Goal: Task Accomplishment & Management: Manage account settings

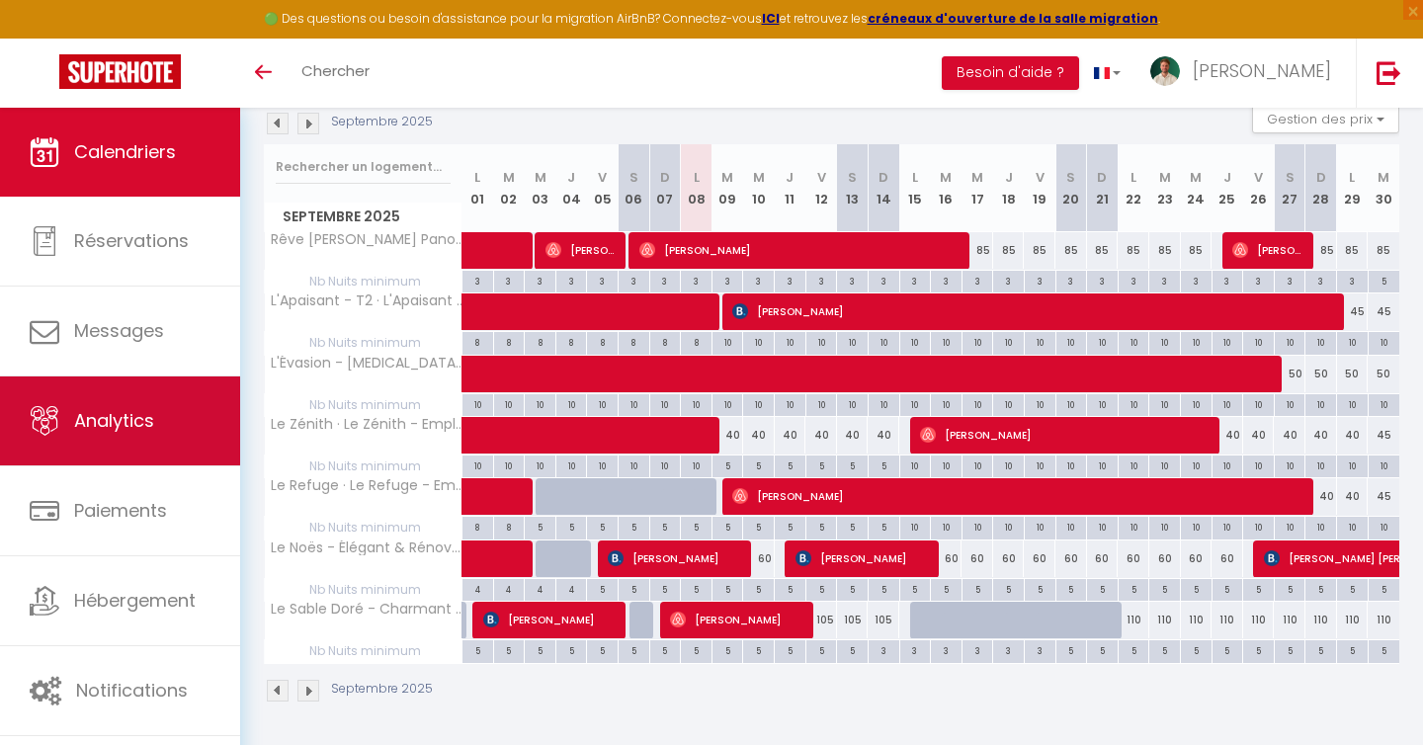
click at [158, 414] on link "Analytics" at bounding box center [120, 421] width 240 height 89
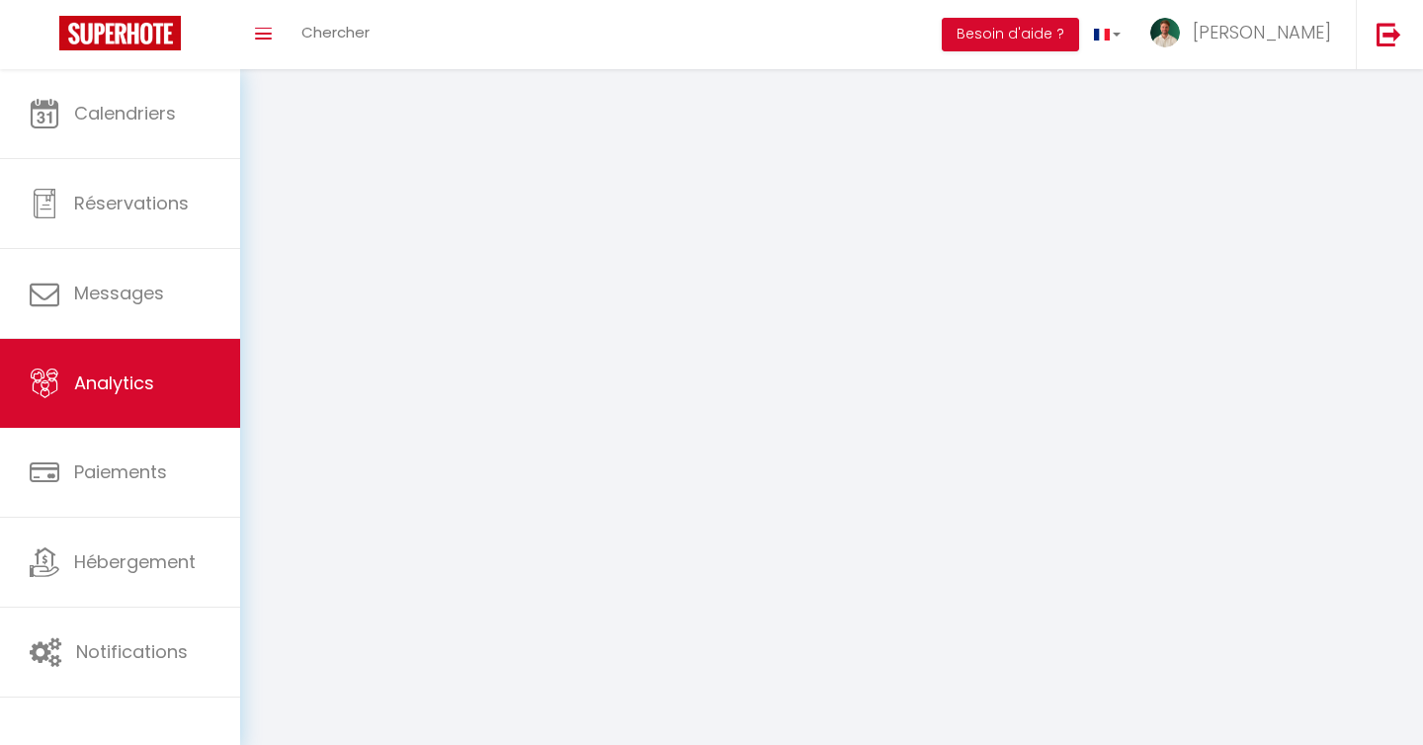
select select "2025"
select select "9"
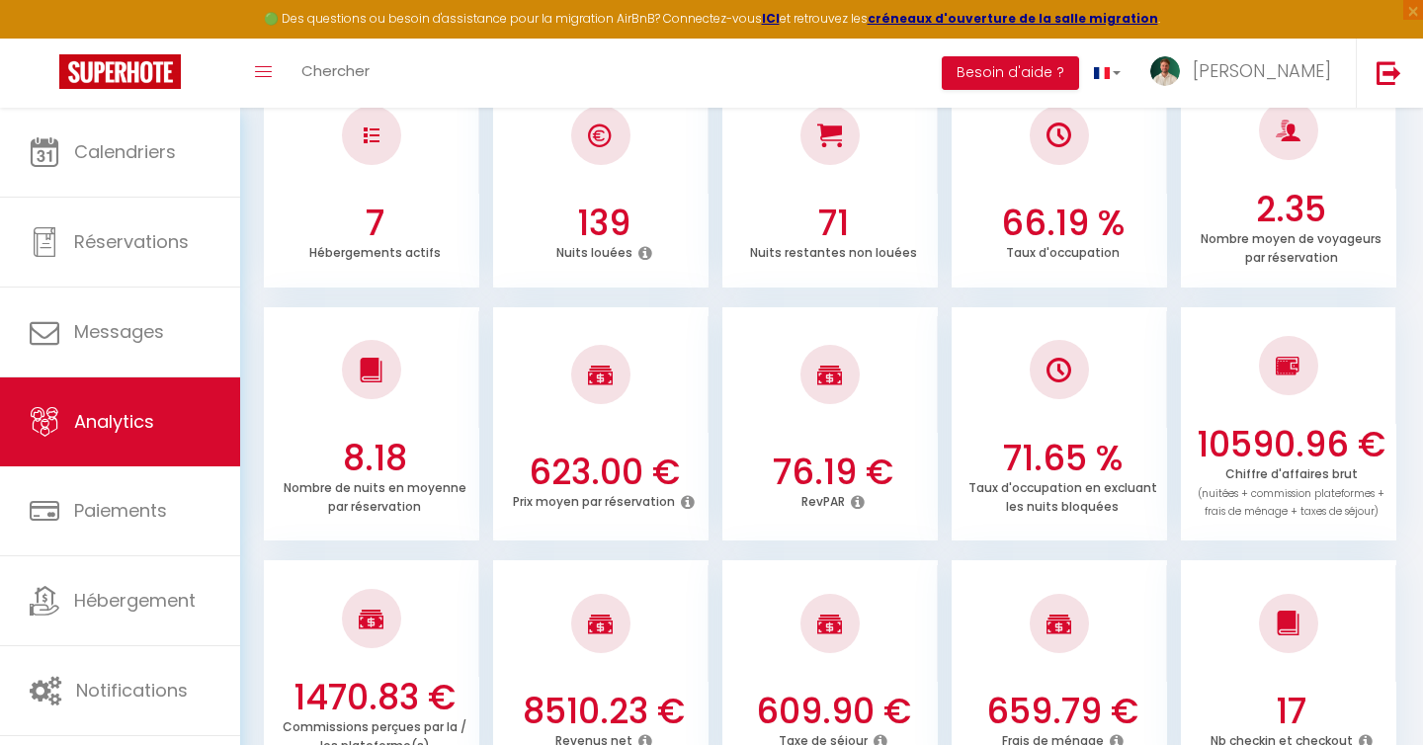
scroll to position [362, 0]
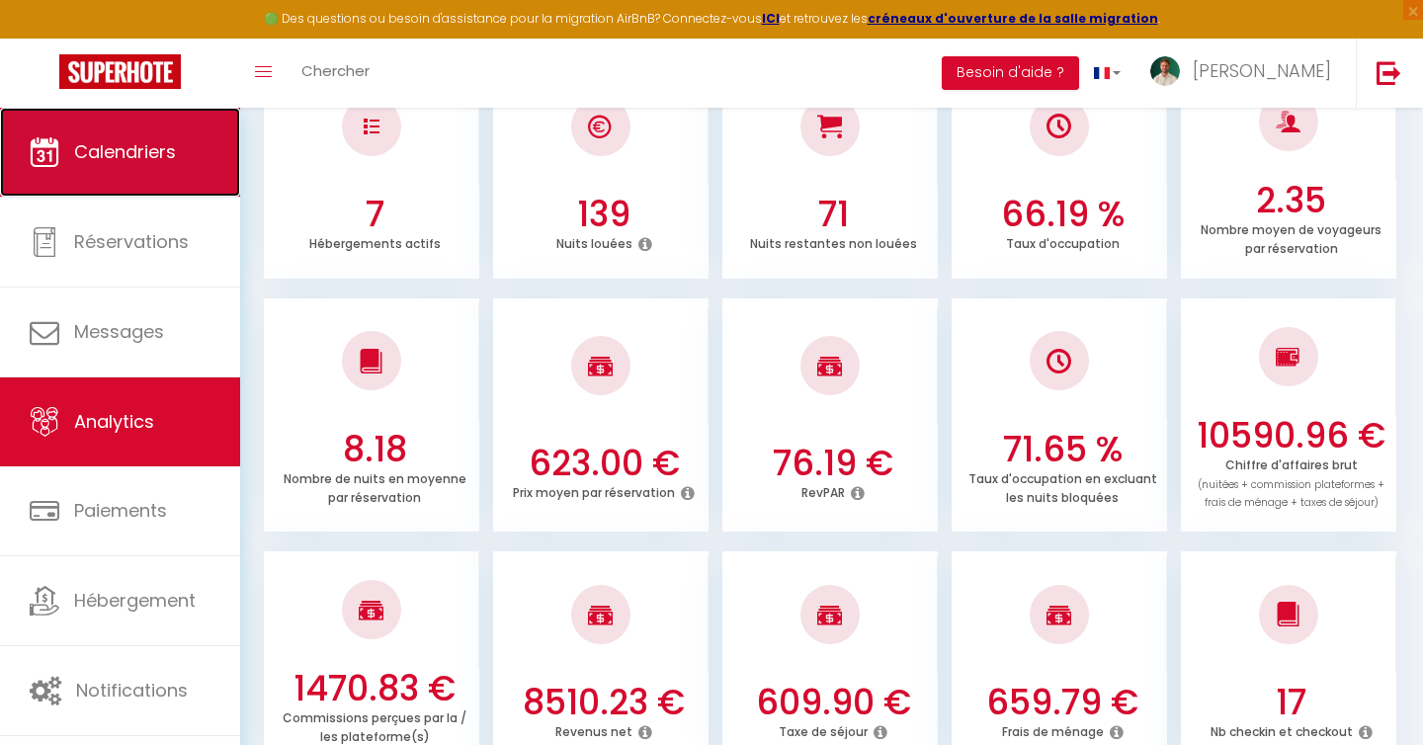
click at [135, 177] on link "Calendriers" at bounding box center [120, 152] width 240 height 89
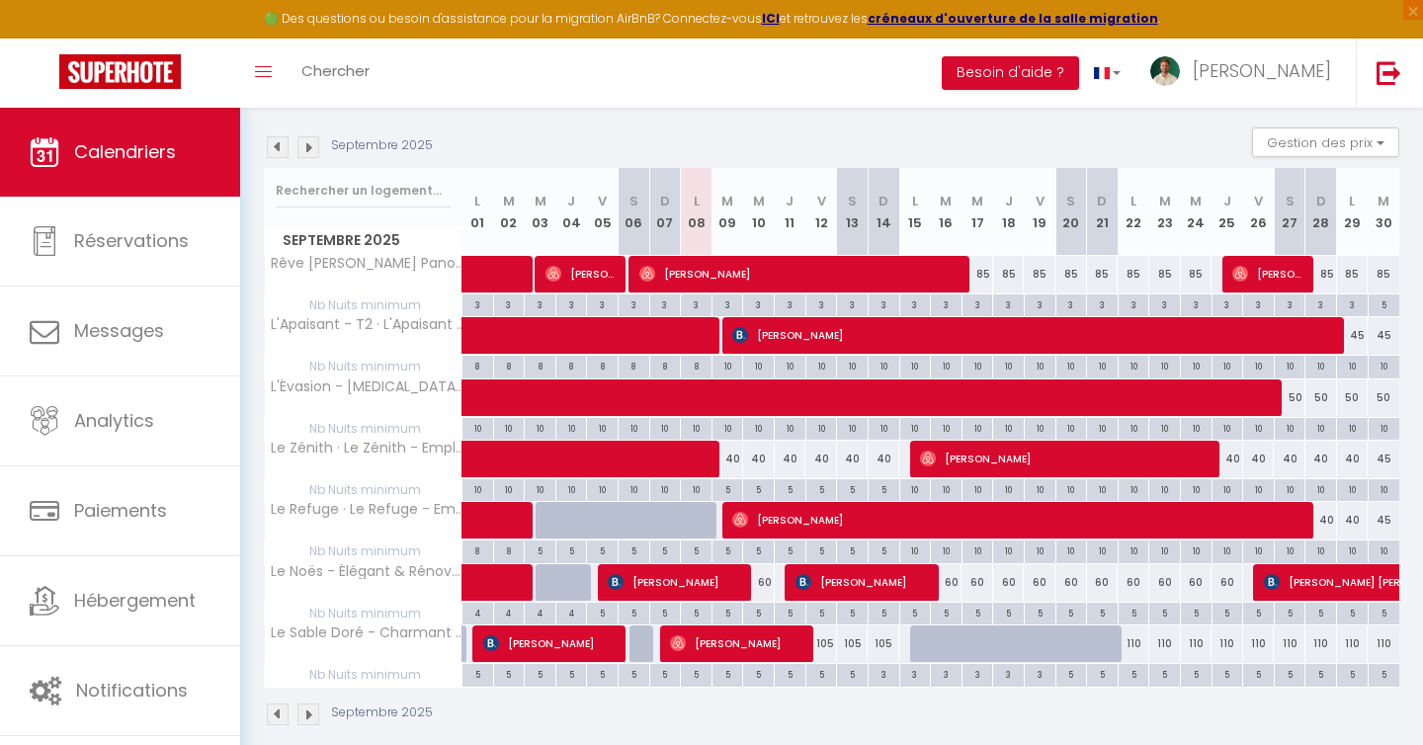
scroll to position [196, 0]
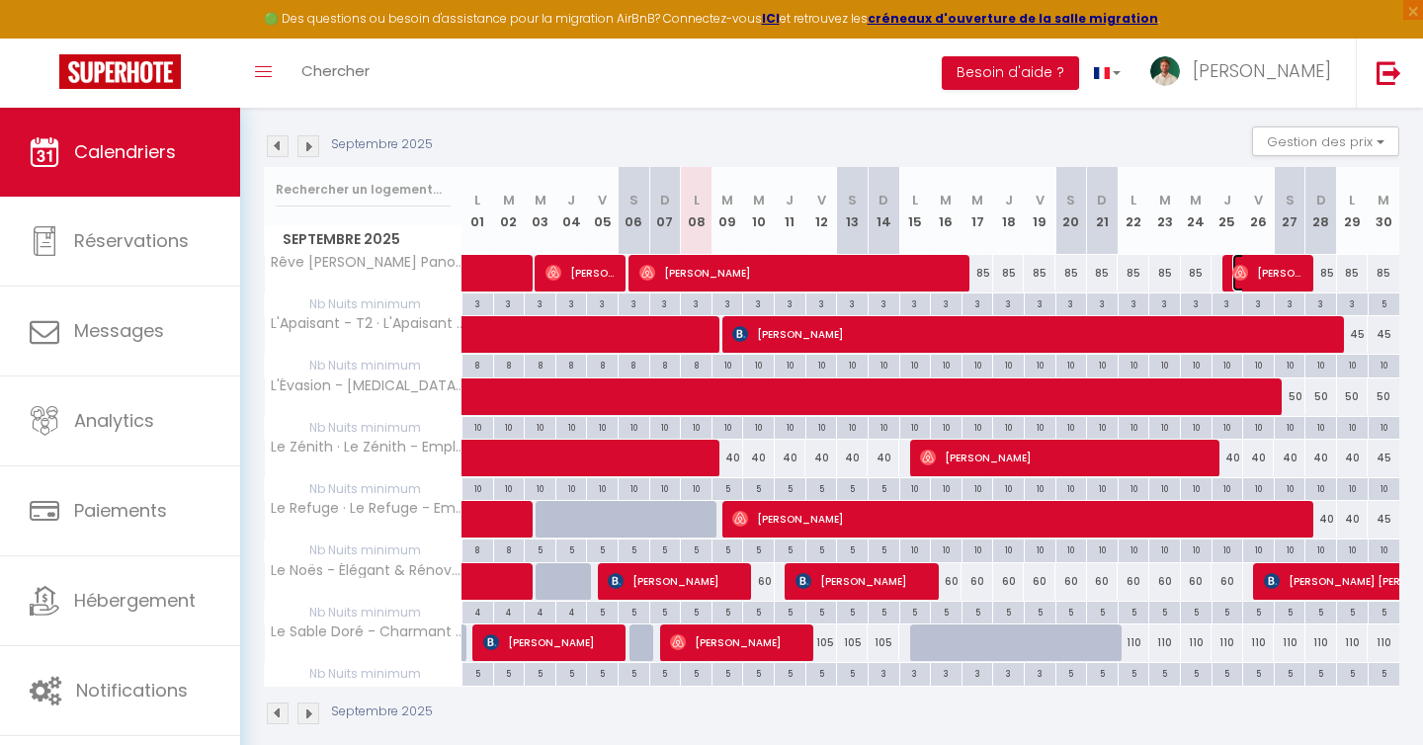
click at [1279, 266] on span "Laurence Pailley" at bounding box center [1270, 273] width 74 height 38
select select "OK"
select select "0"
select select "1"
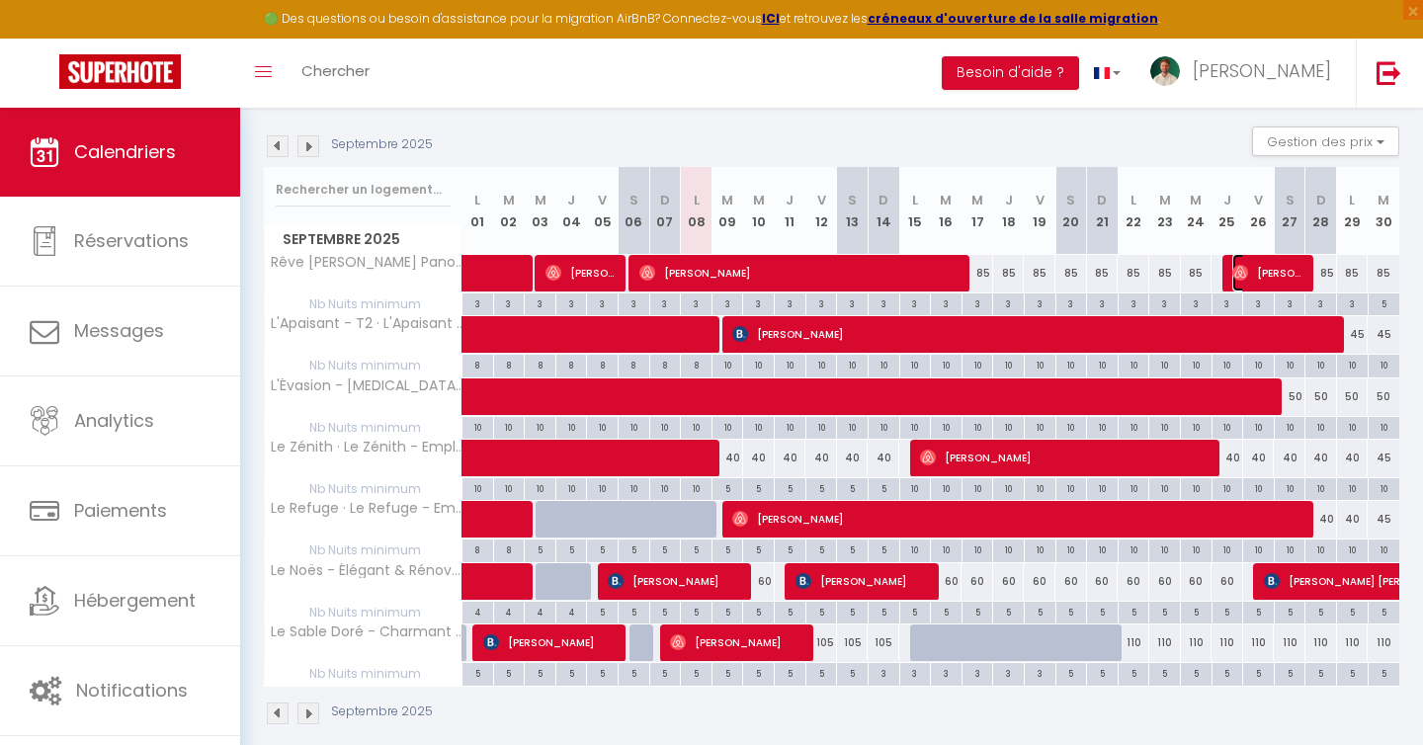
select select "1"
select select
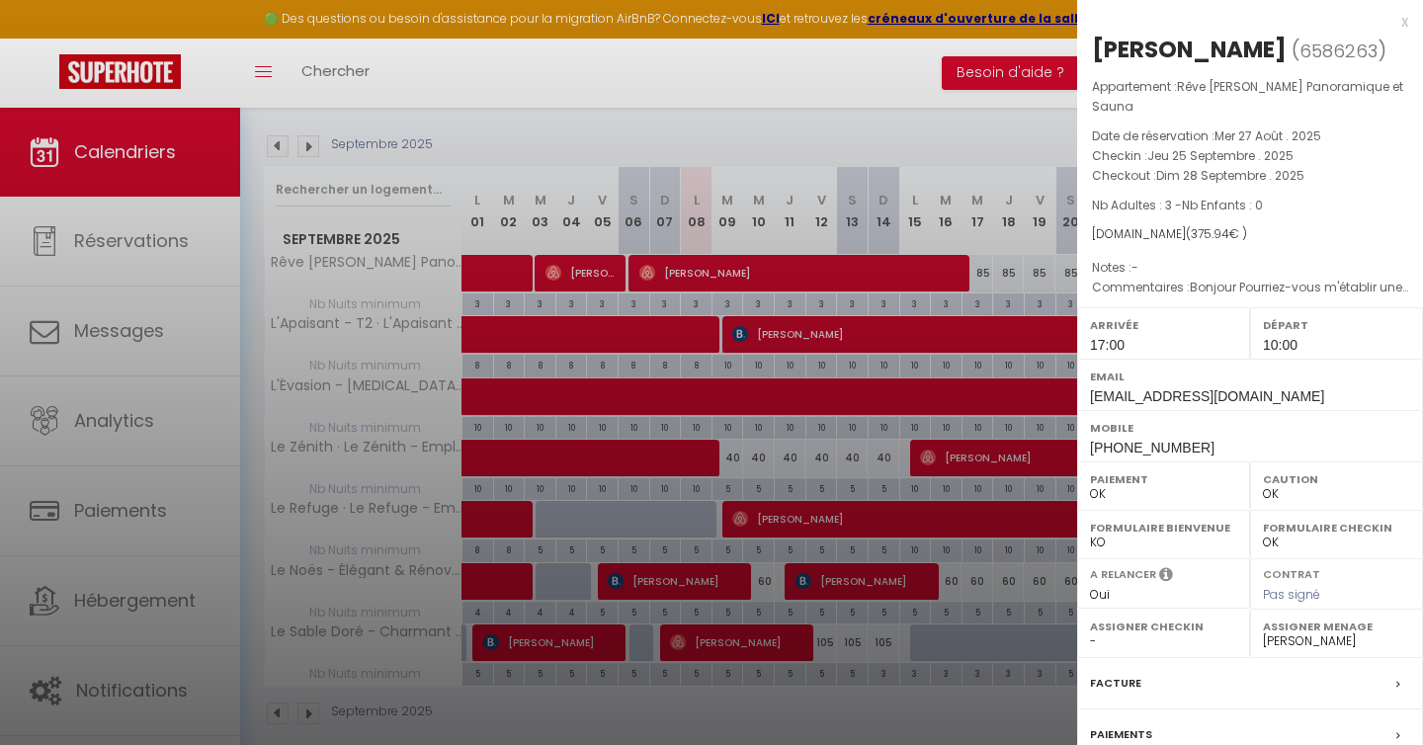
click at [879, 91] on div at bounding box center [711, 372] width 1423 height 745
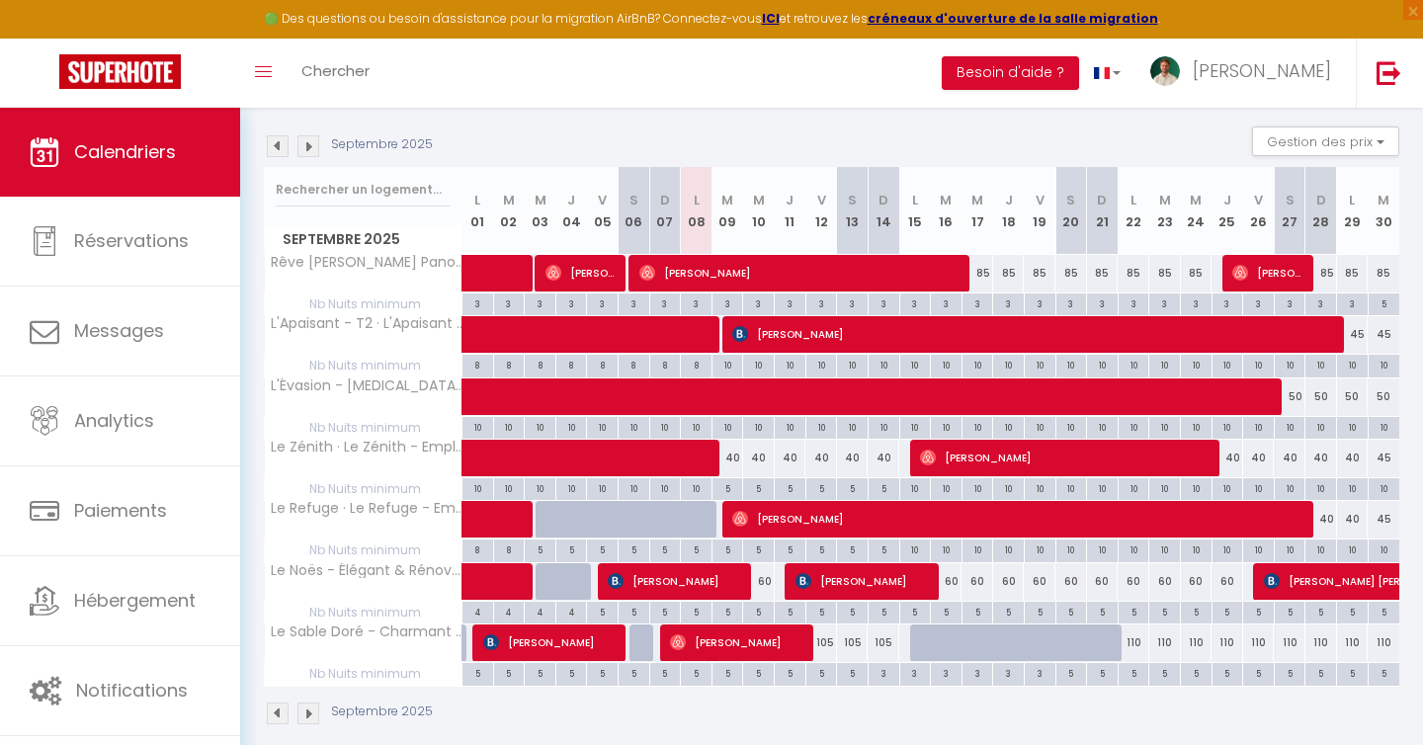
scroll to position [218, 0]
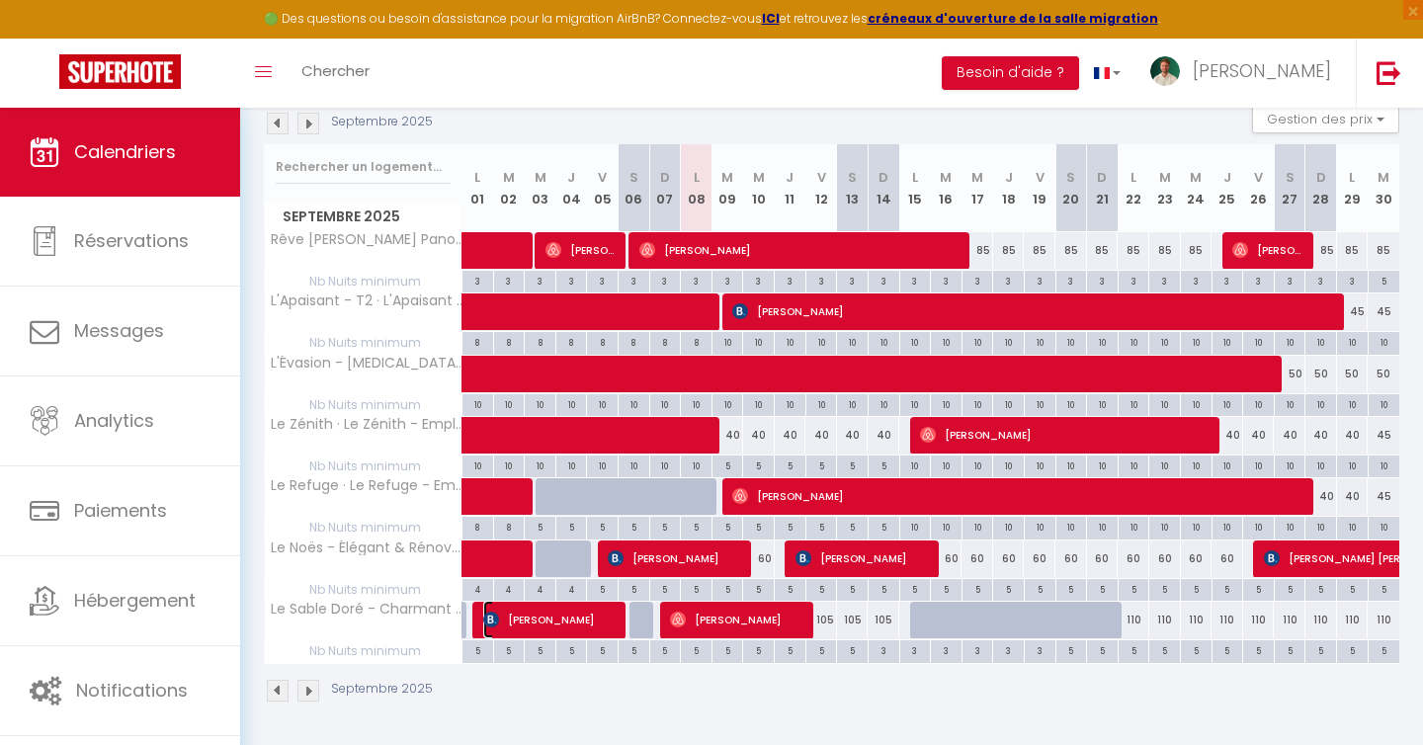
click at [546, 627] on span "Marta Carbonell" at bounding box center [551, 620] width 137 height 38
select select "42519"
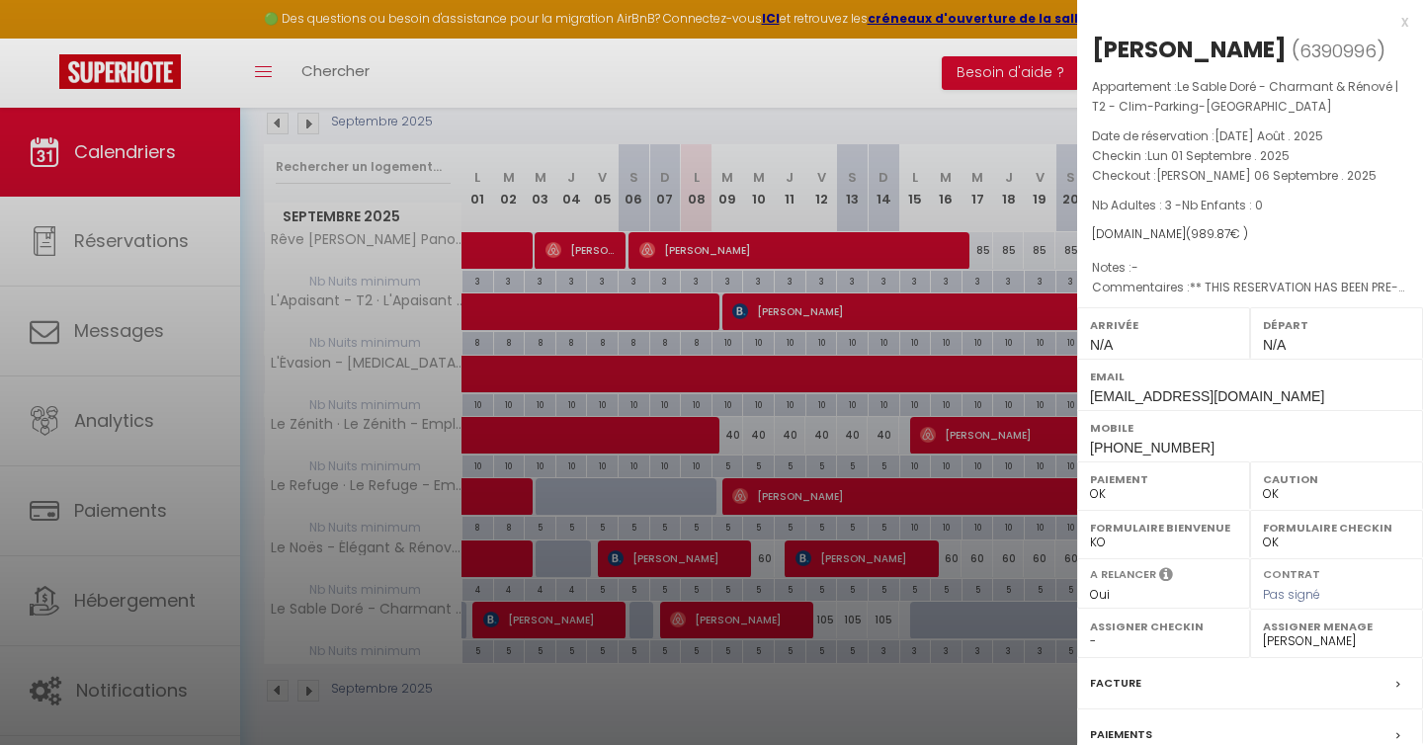
click at [684, 687] on div at bounding box center [711, 372] width 1423 height 745
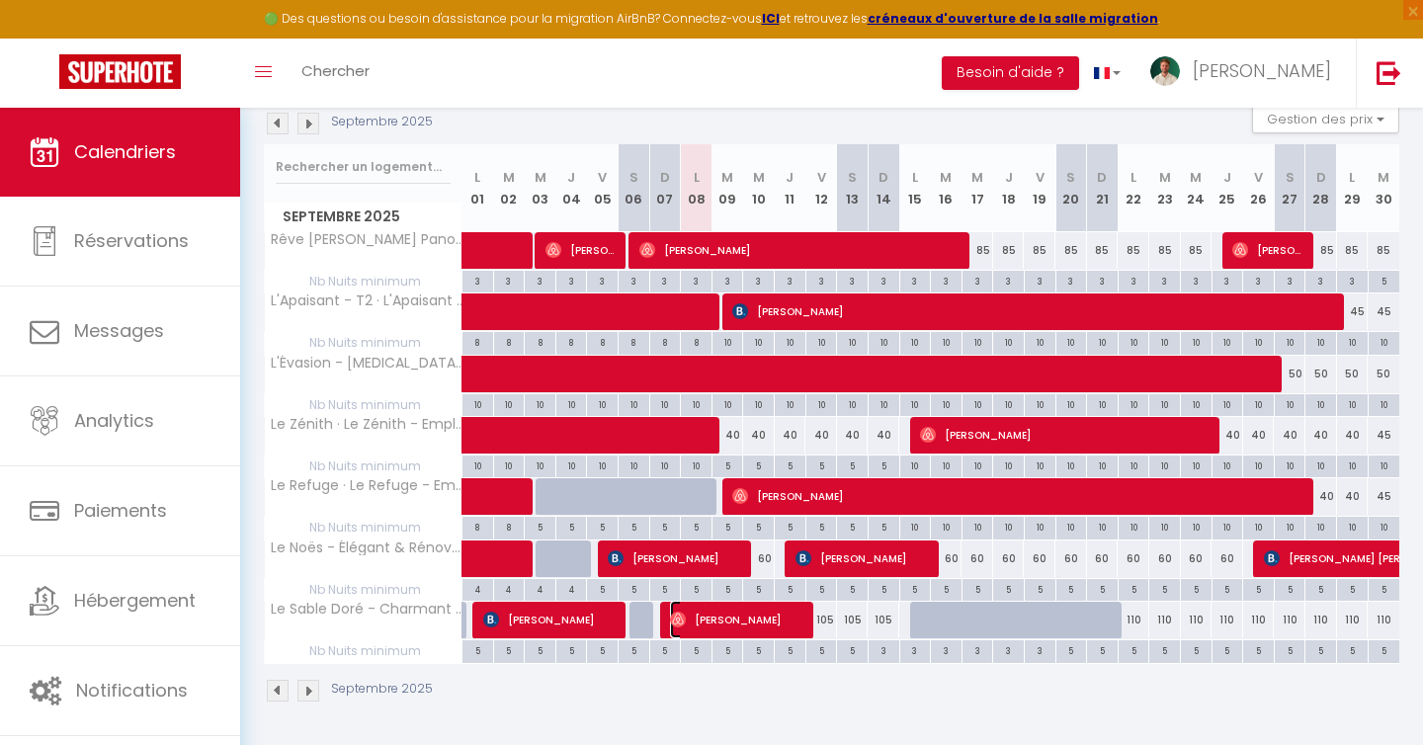
click at [730, 622] on span "Martin Tavenier" at bounding box center [738, 620] width 137 height 38
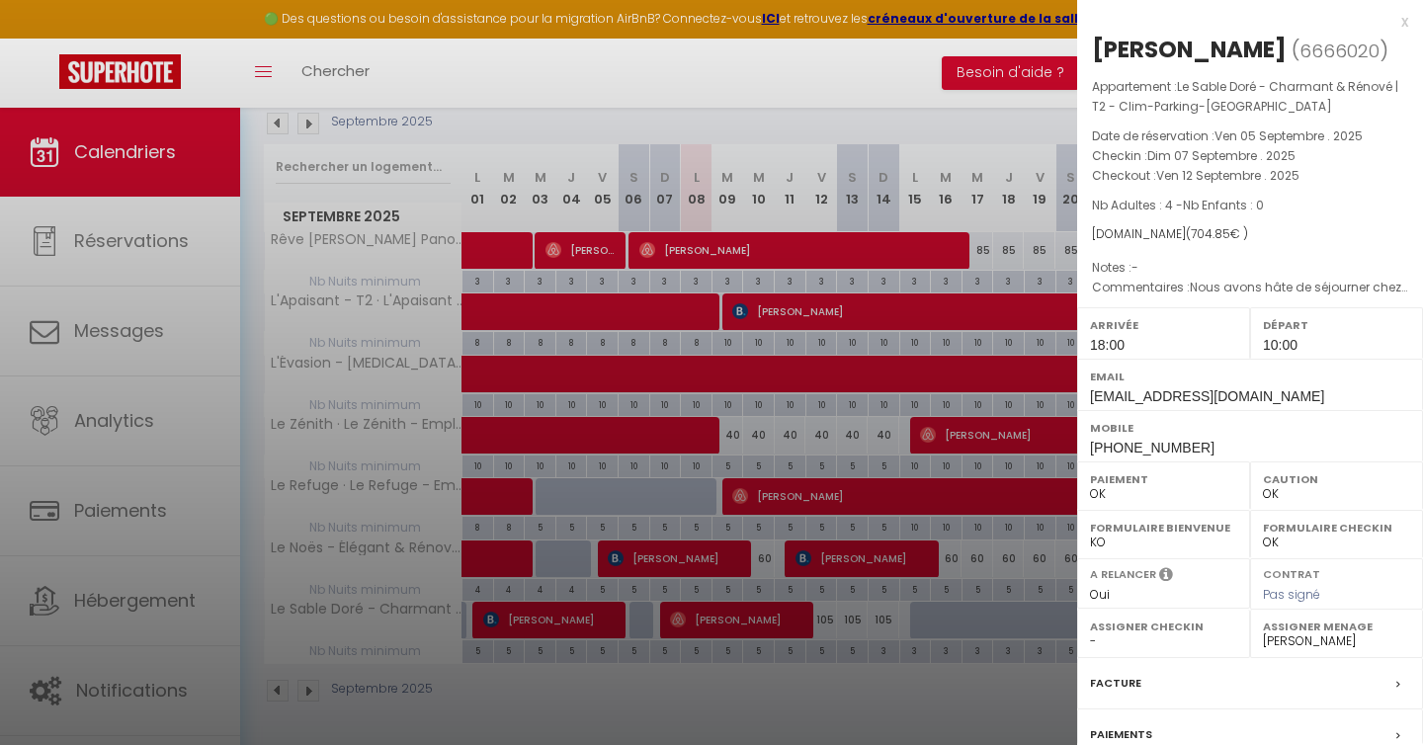
click at [718, 693] on div at bounding box center [711, 372] width 1423 height 745
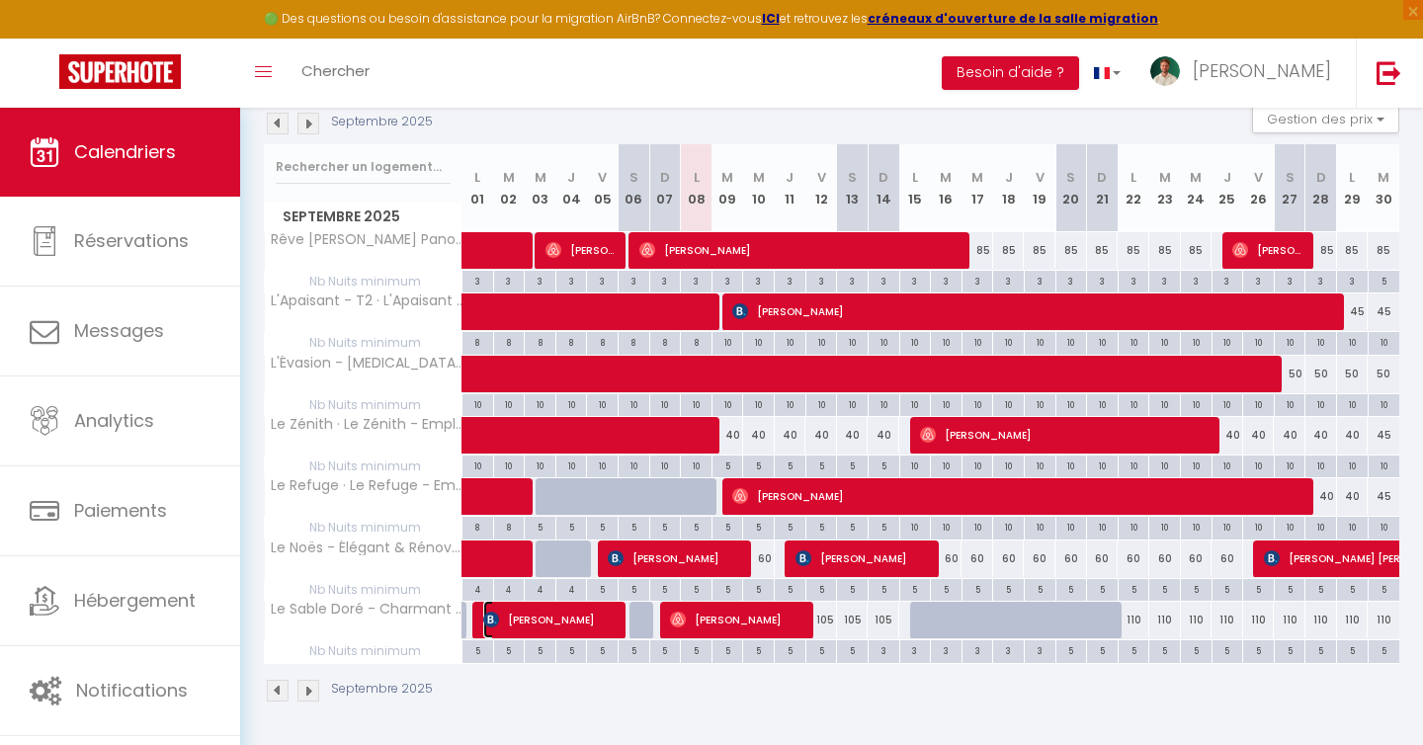
click at [577, 621] on span "Marta Carbonell" at bounding box center [551, 620] width 137 height 38
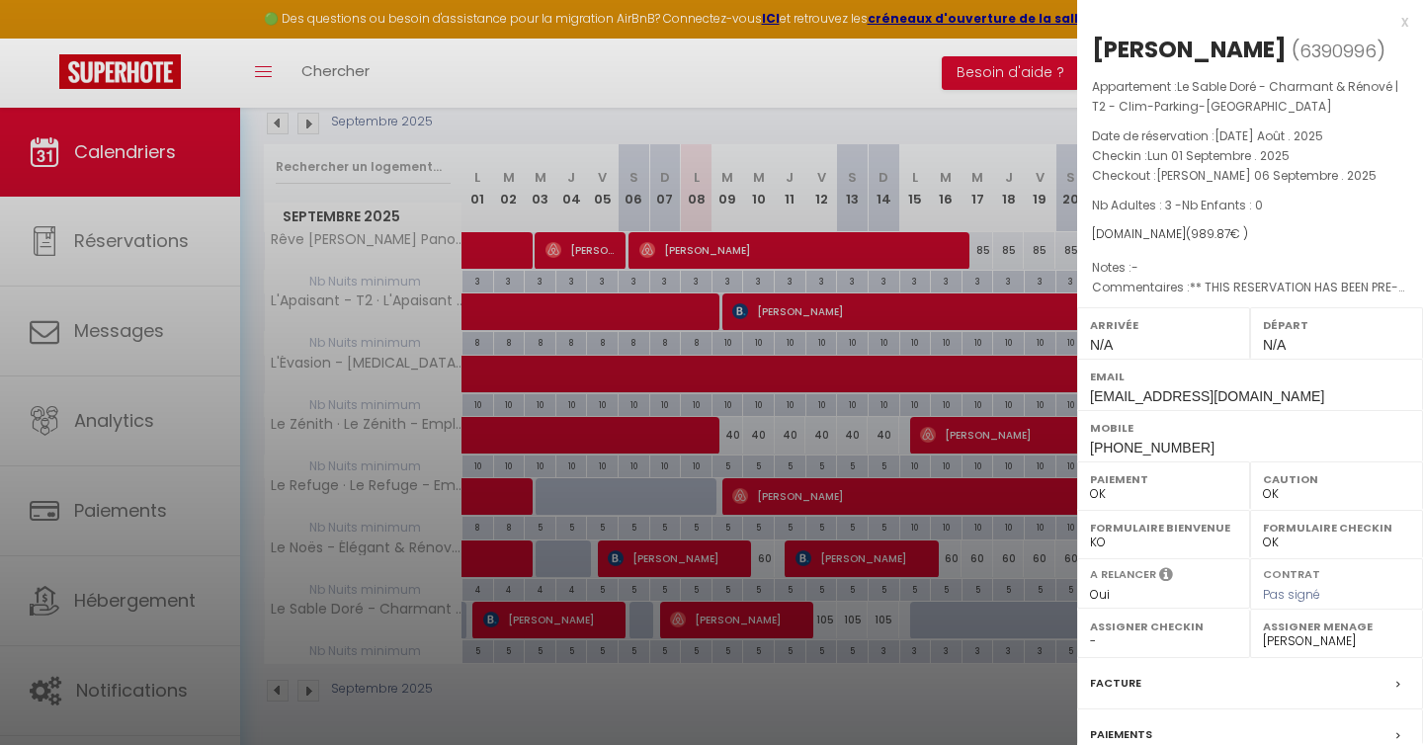
click at [683, 692] on div at bounding box center [711, 372] width 1423 height 745
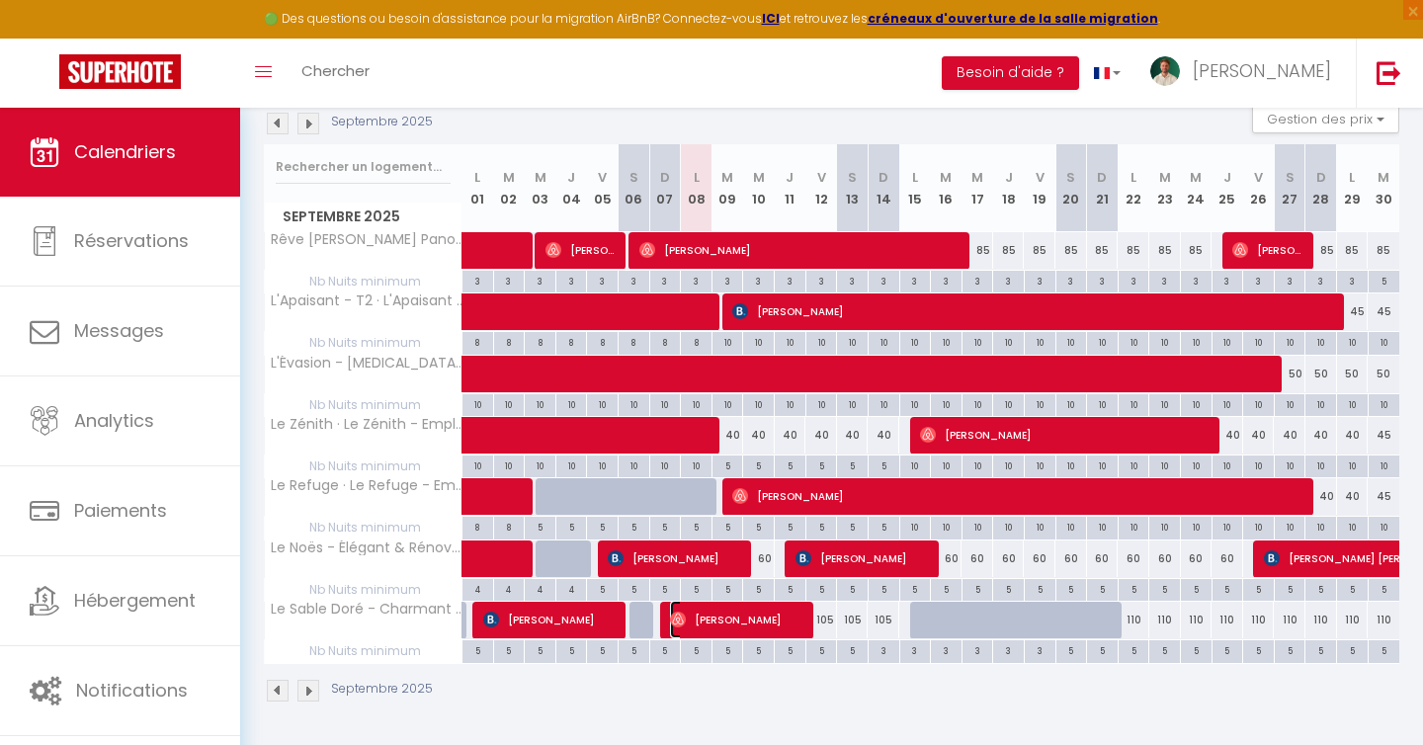
click at [742, 616] on span "Martin Tavenier" at bounding box center [738, 620] width 137 height 38
select select "1"
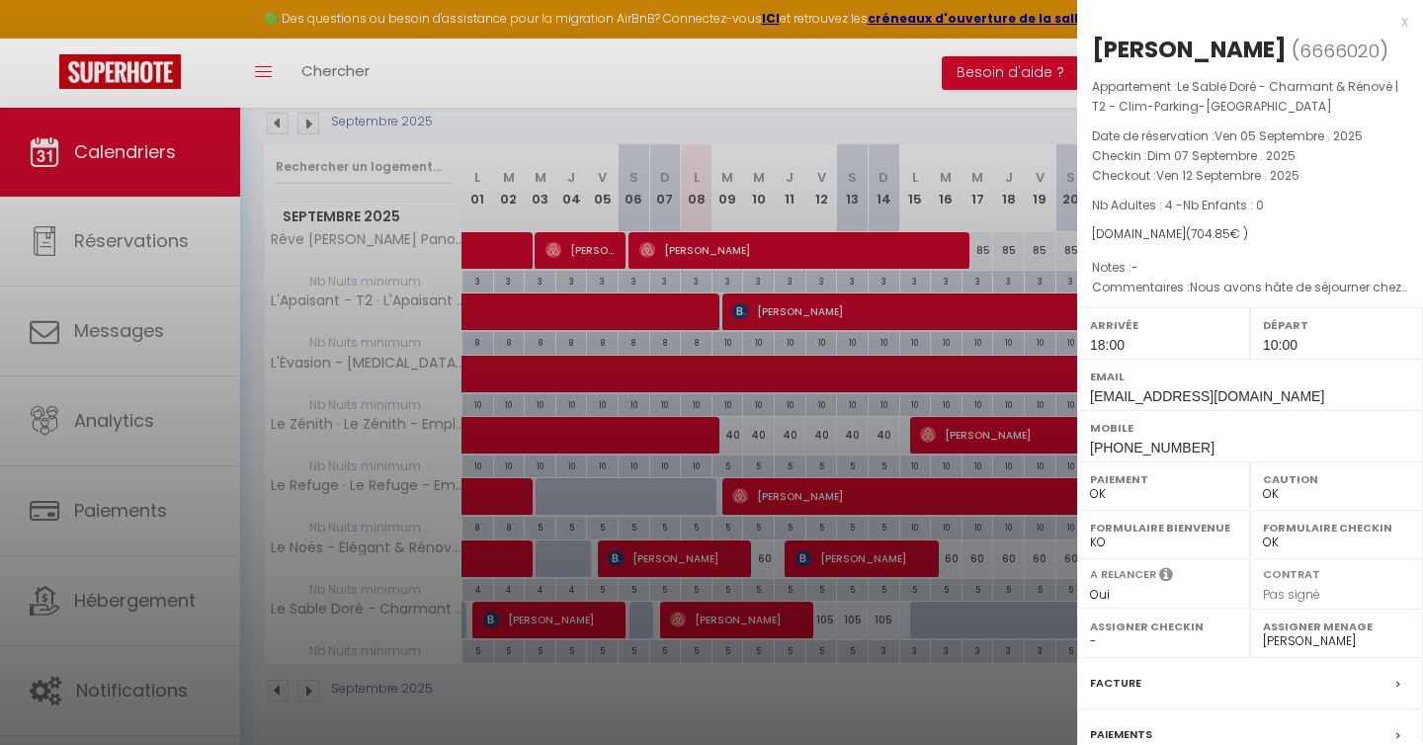
click at [715, 685] on div at bounding box center [711, 372] width 1423 height 745
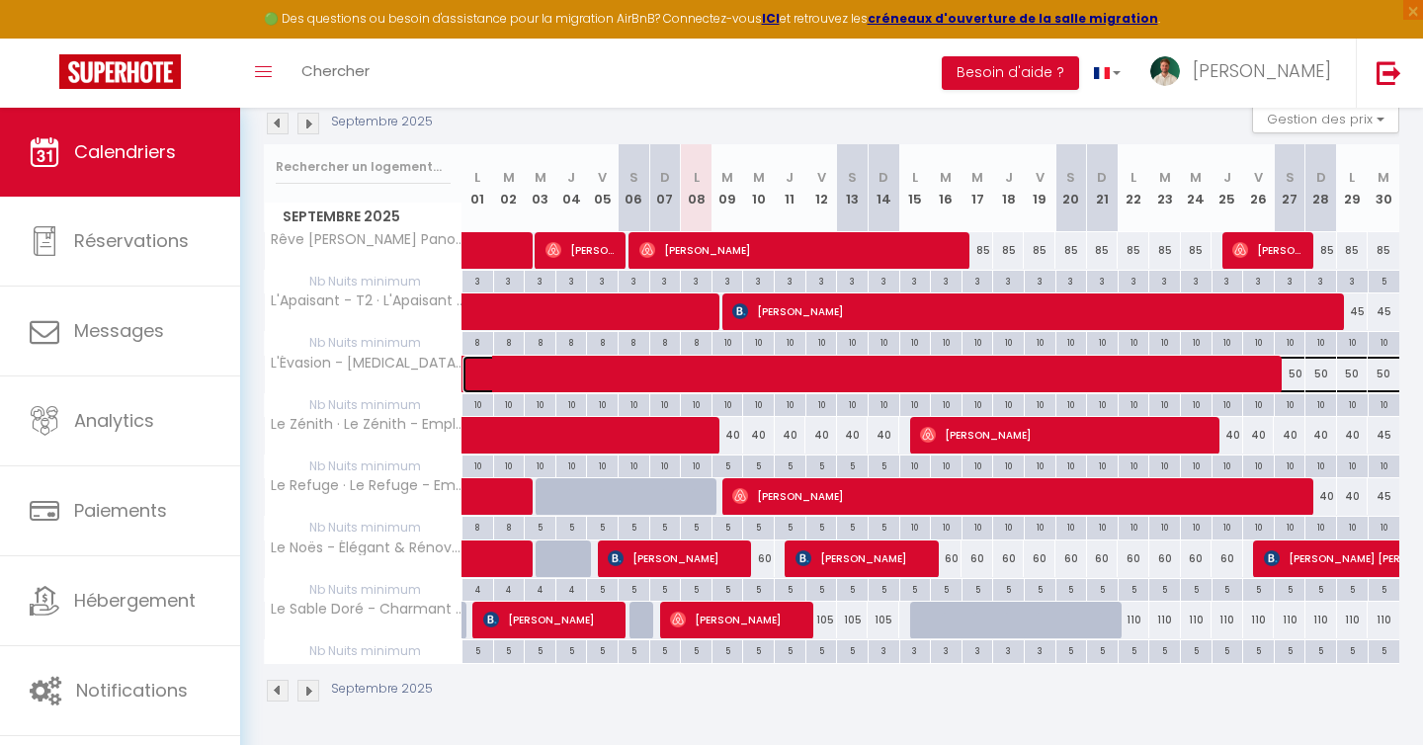
click at [894, 372] on span at bounding box center [1074, 375] width 1182 height 38
select select "35956"
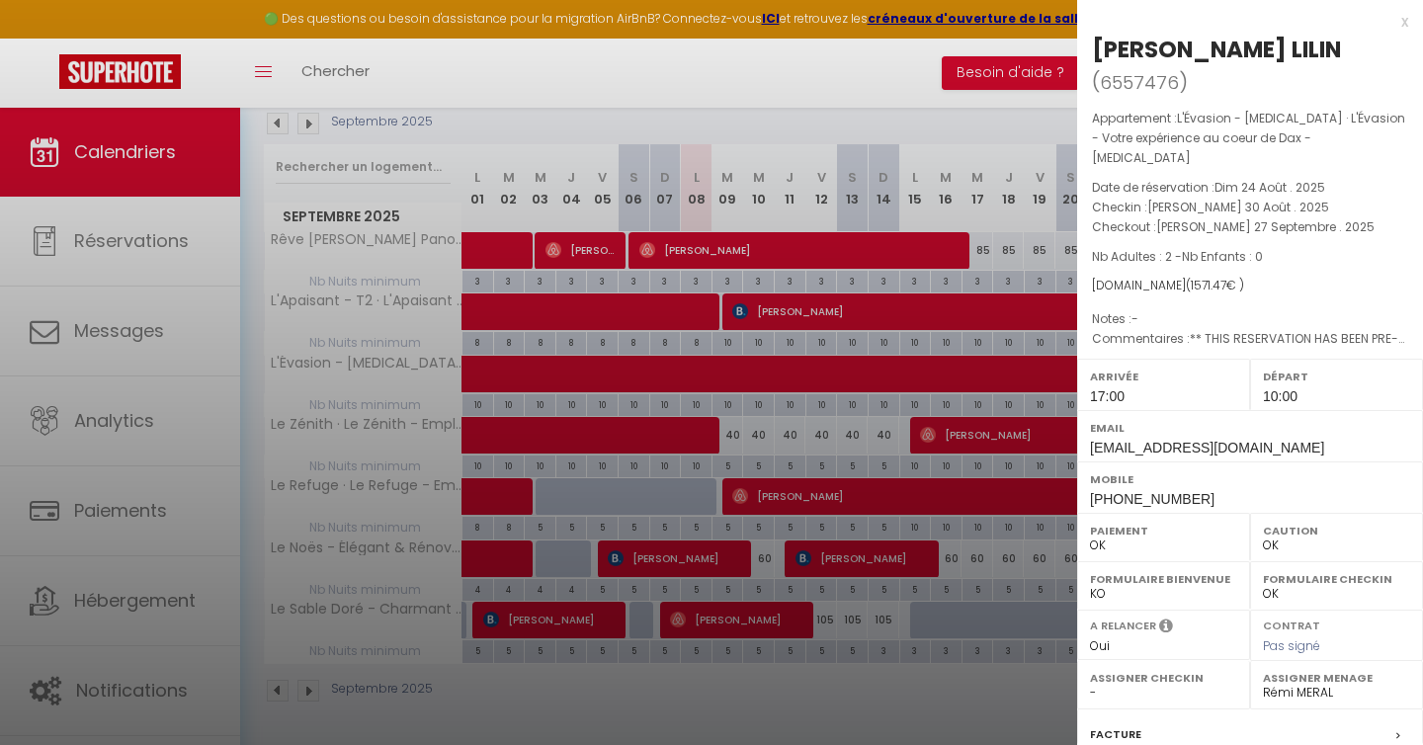
click at [831, 658] on div at bounding box center [711, 372] width 1423 height 745
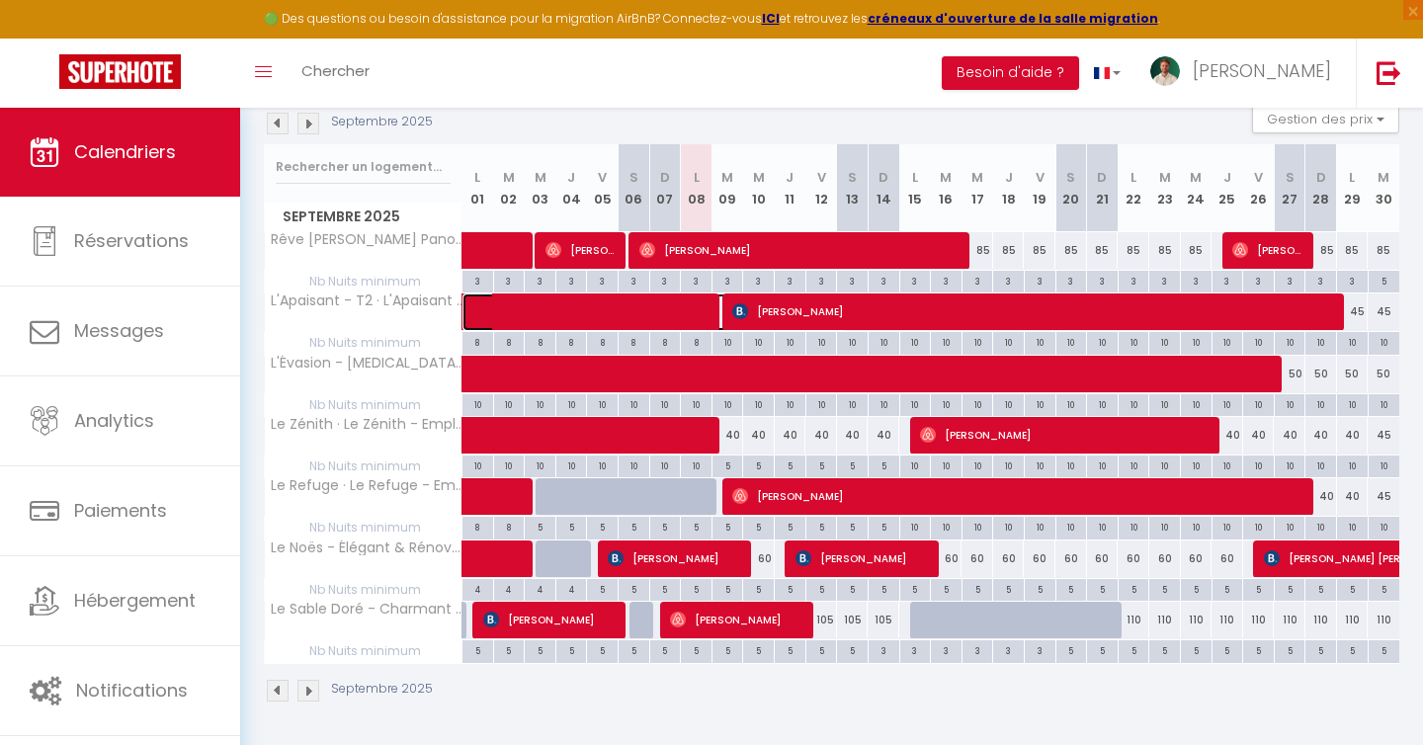
click at [703, 308] on span at bounding box center [665, 313] width 364 height 38
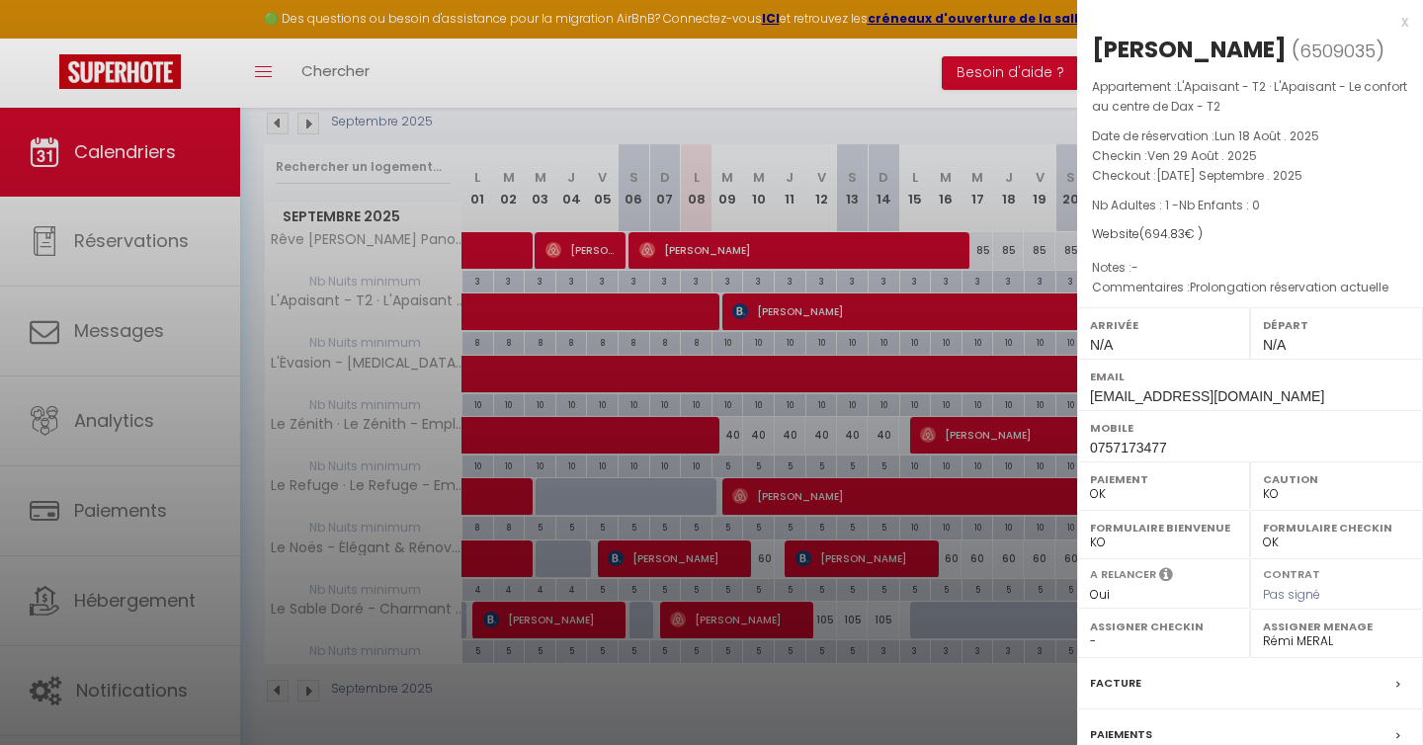
click at [810, 660] on div at bounding box center [711, 372] width 1423 height 745
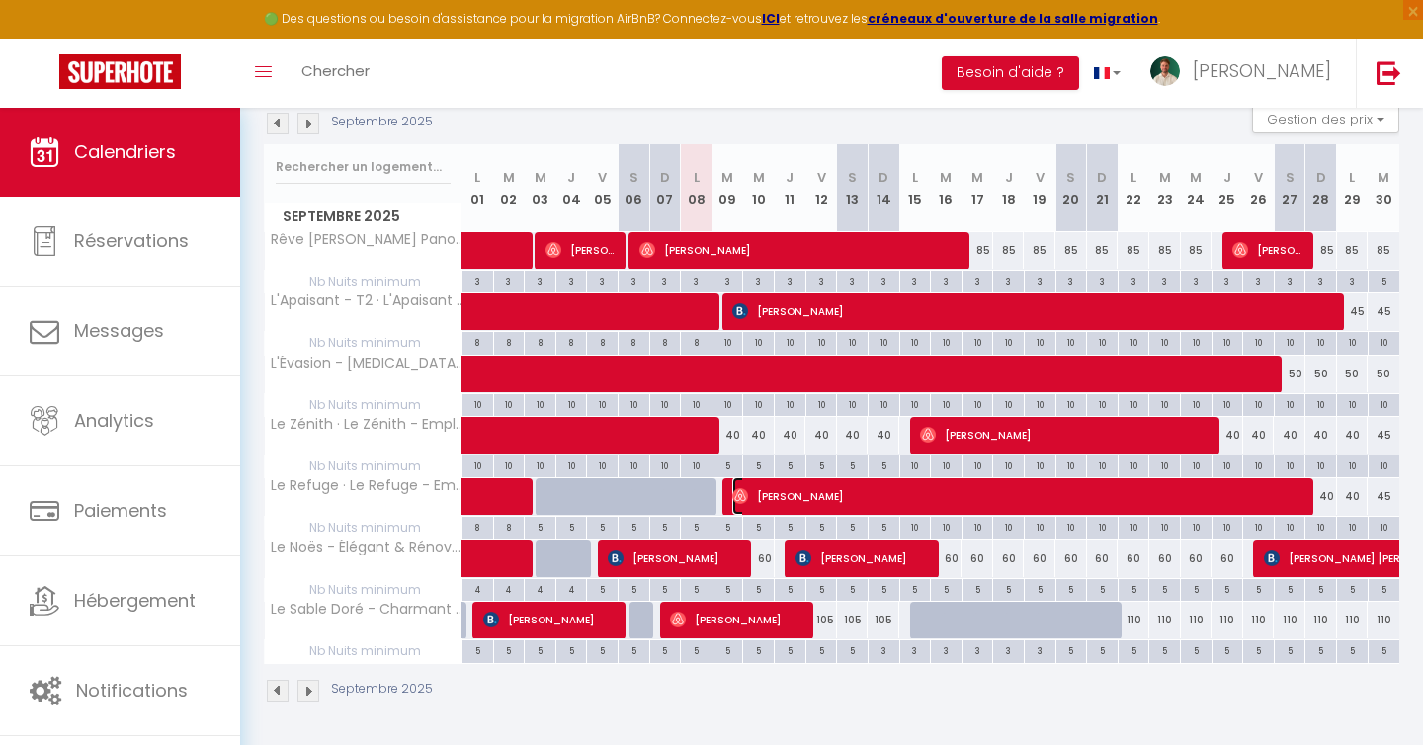
click at [828, 503] on span "Matus Gasparik" at bounding box center [1023, 496] width 580 height 38
select select "OK"
select select "1"
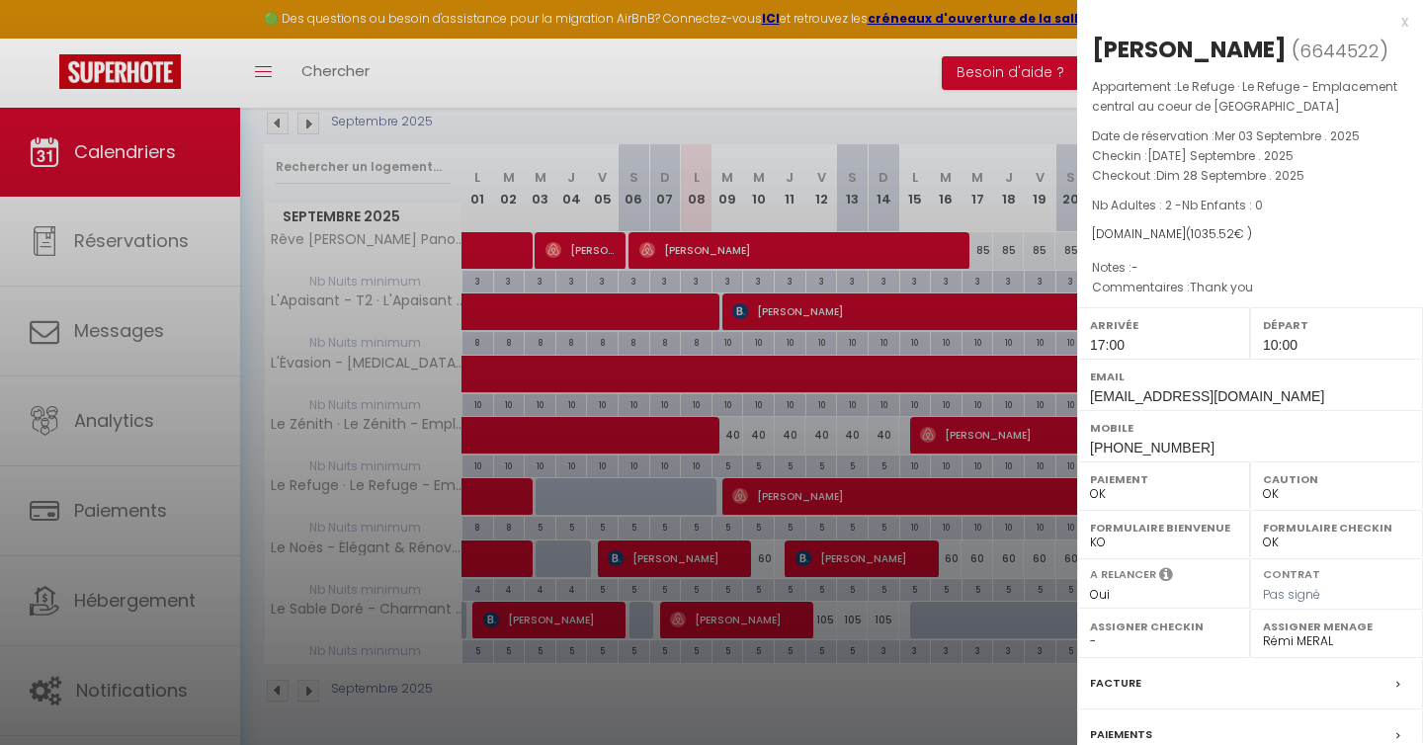
click at [868, 682] on div at bounding box center [711, 372] width 1423 height 745
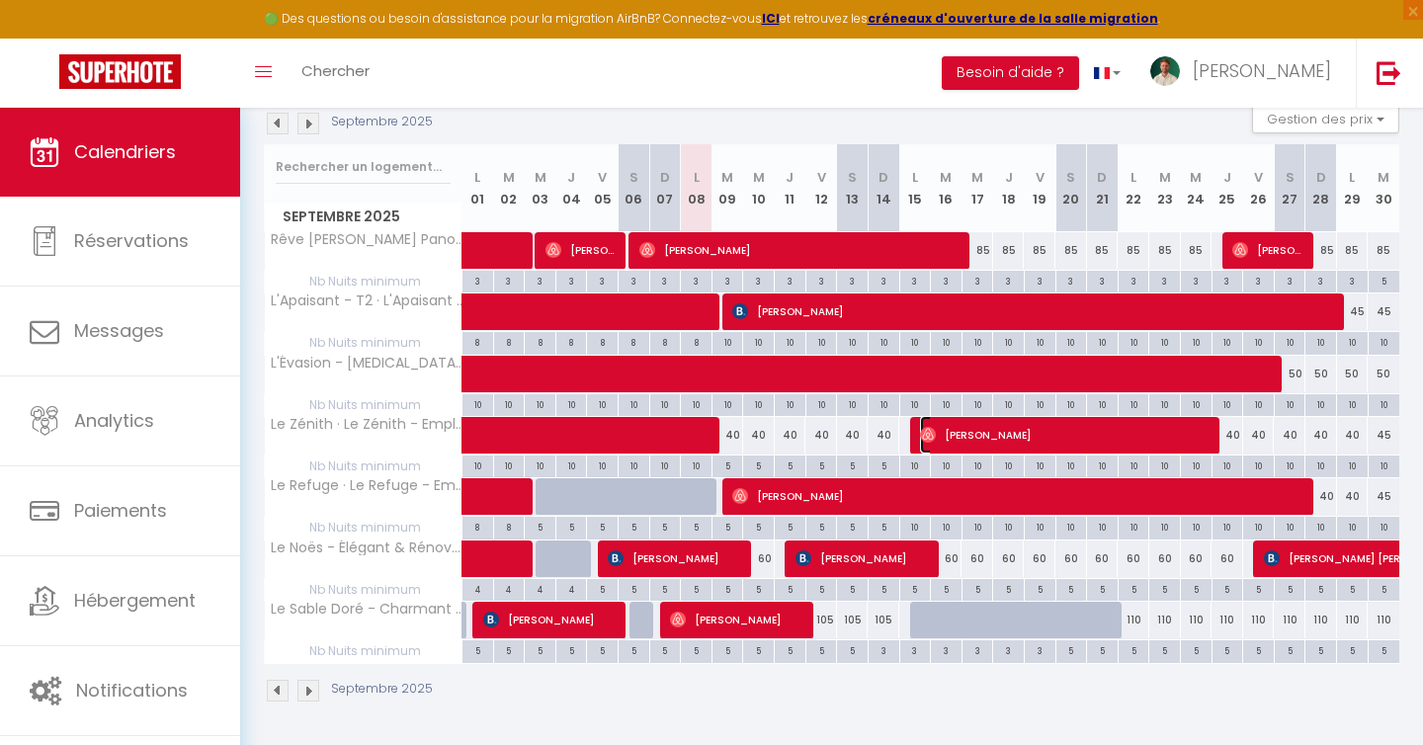
click at [968, 445] on span "Bendhiba Bezzekhami" at bounding box center [1068, 435] width 296 height 38
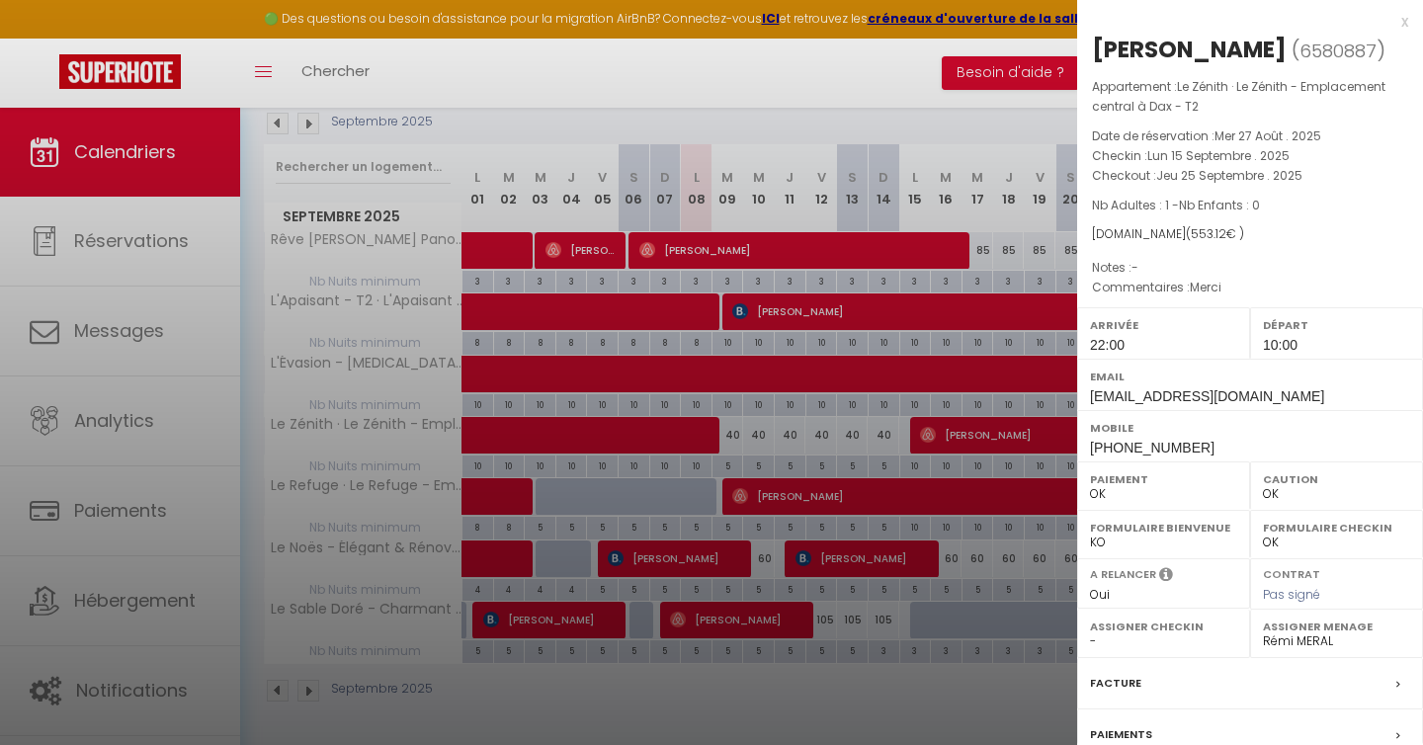
click at [883, 658] on div at bounding box center [711, 372] width 1423 height 745
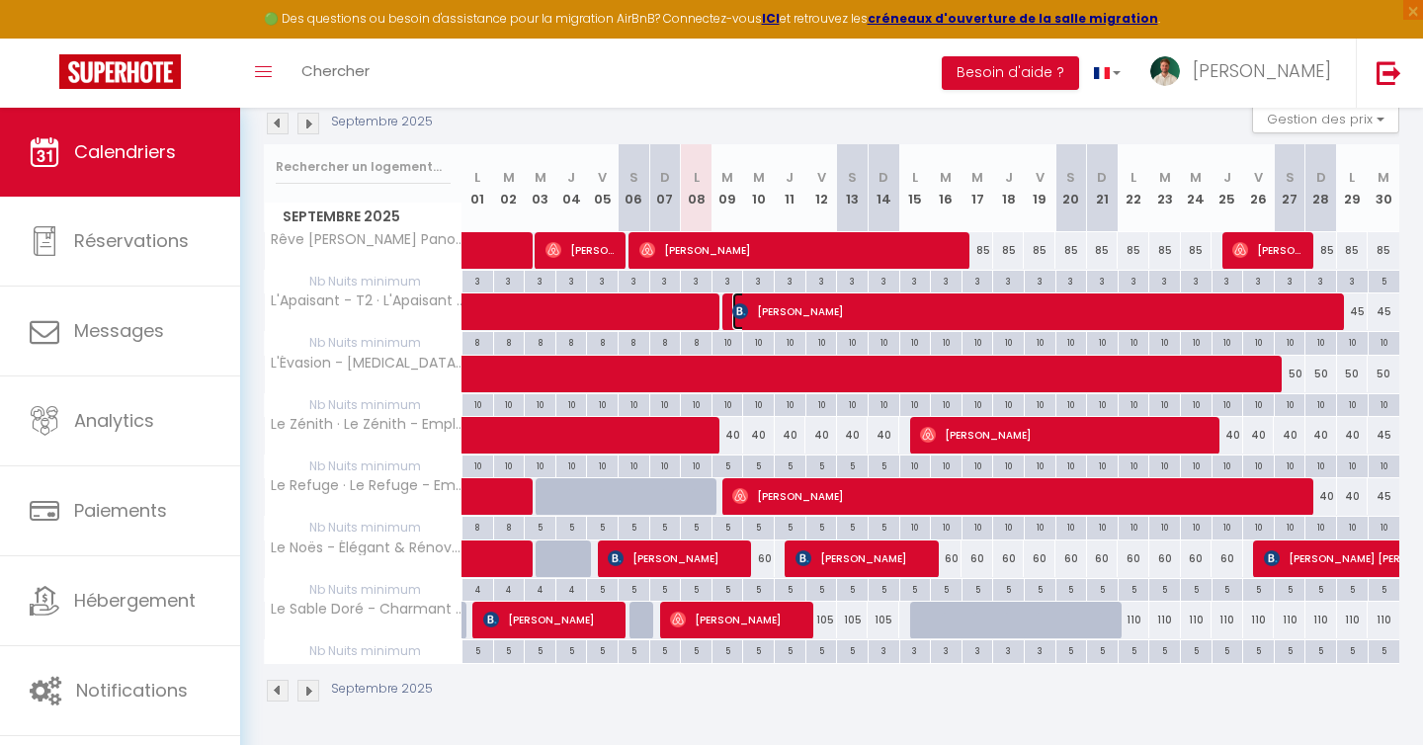
click at [864, 312] on span "Olena Billon" at bounding box center [1039, 312] width 612 height 38
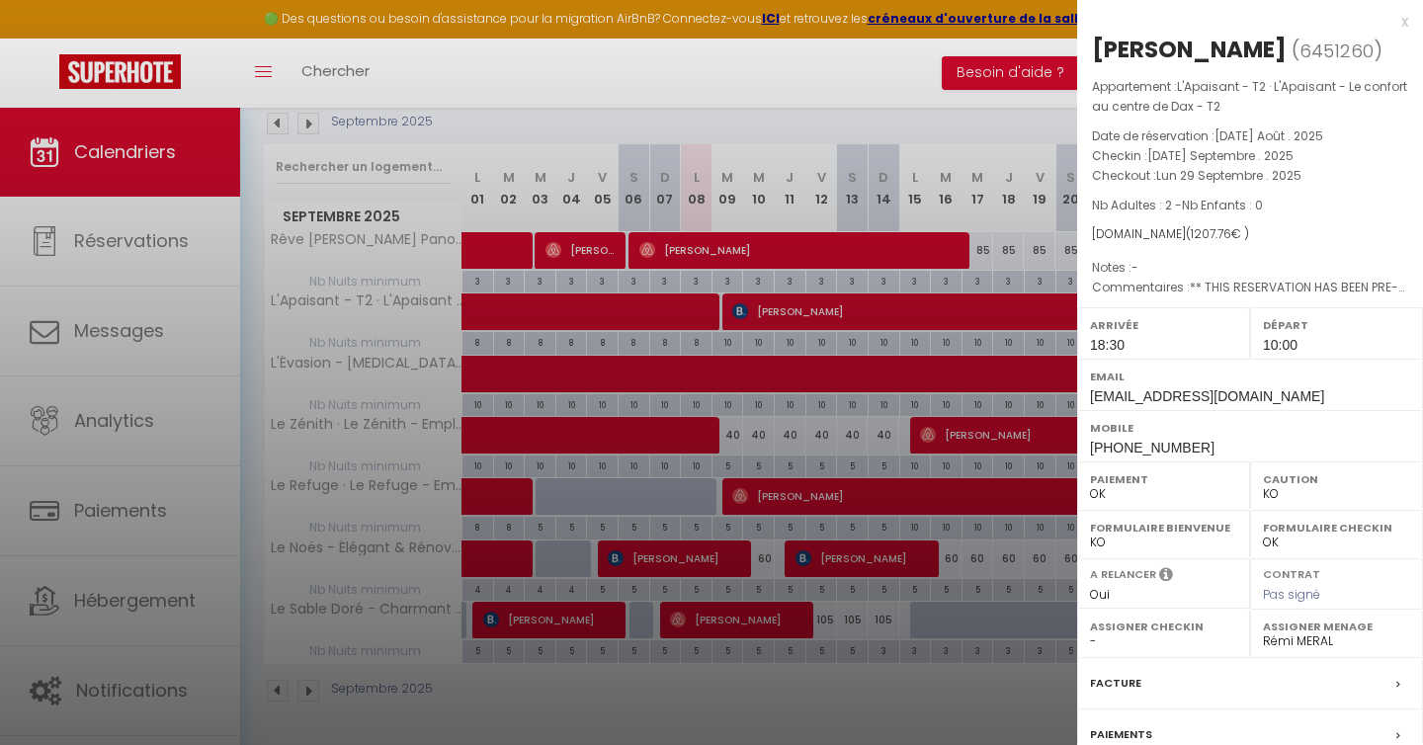
click at [861, 685] on div at bounding box center [711, 372] width 1423 height 745
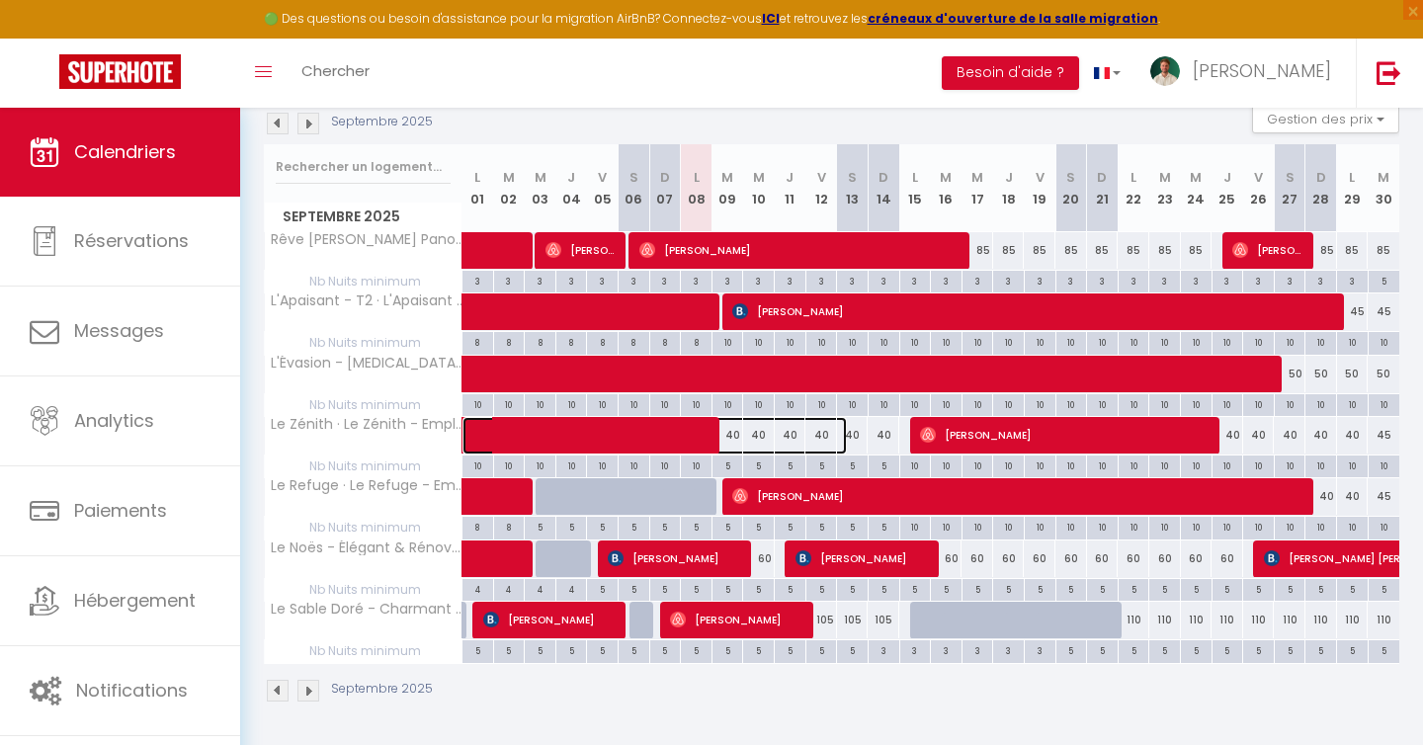
click at [708, 443] on span at bounding box center [665, 436] width 364 height 38
select select "OK"
